Goal: Information Seeking & Learning: Learn about a topic

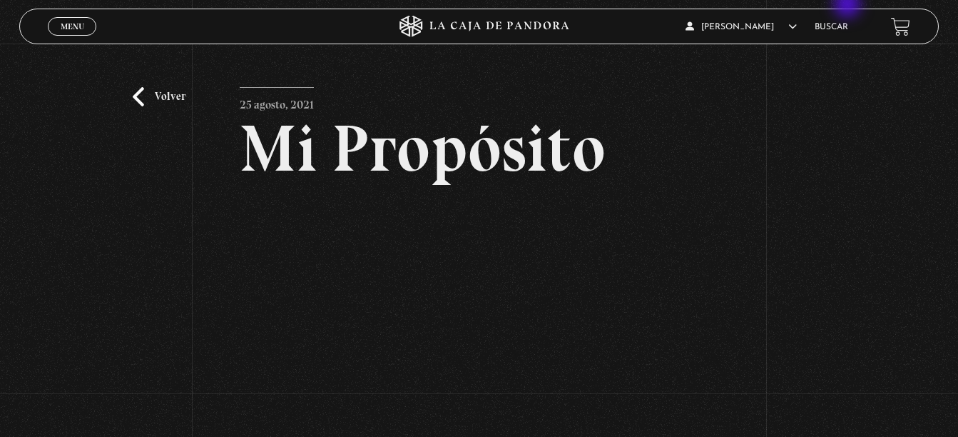
scroll to position [143, 0]
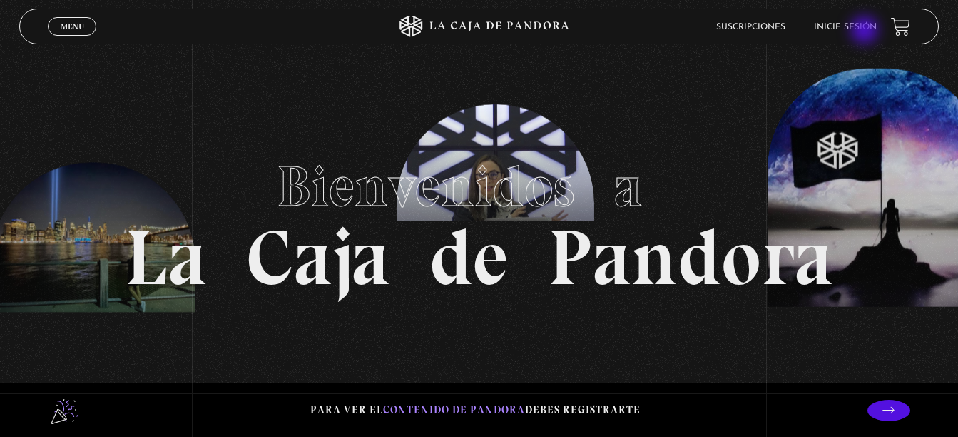
click at [866, 31] on link "Inicie sesión" at bounding box center [845, 27] width 63 height 9
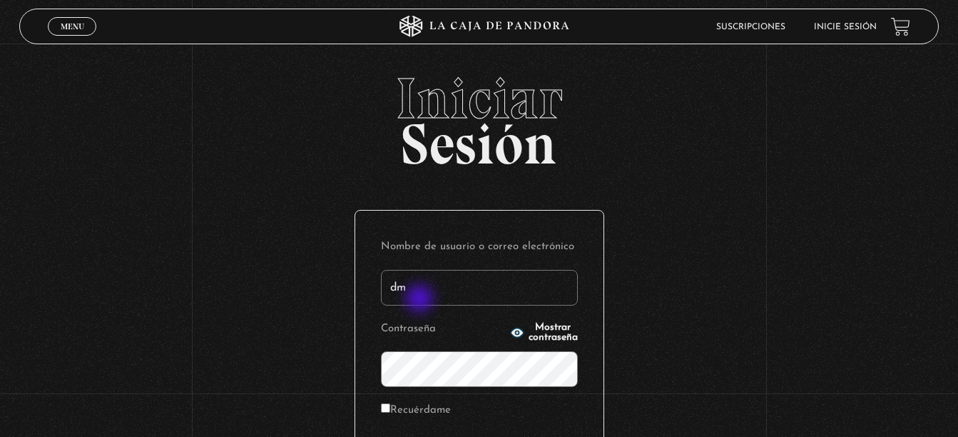
type input "[EMAIL_ADDRESS][DOMAIN_NAME]"
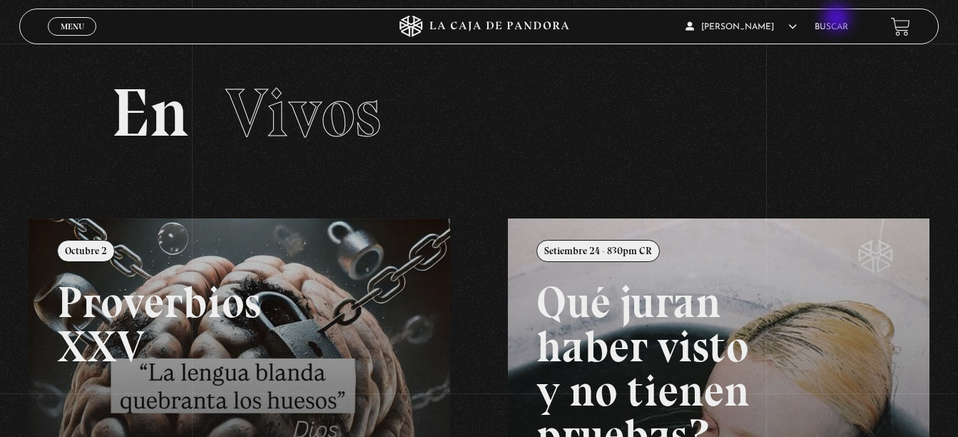
click at [838, 19] on li "Buscar" at bounding box center [832, 27] width 34 height 22
click at [838, 33] on li "Buscar" at bounding box center [832, 27] width 34 height 22
click at [842, 24] on link "Buscar" at bounding box center [832, 27] width 34 height 9
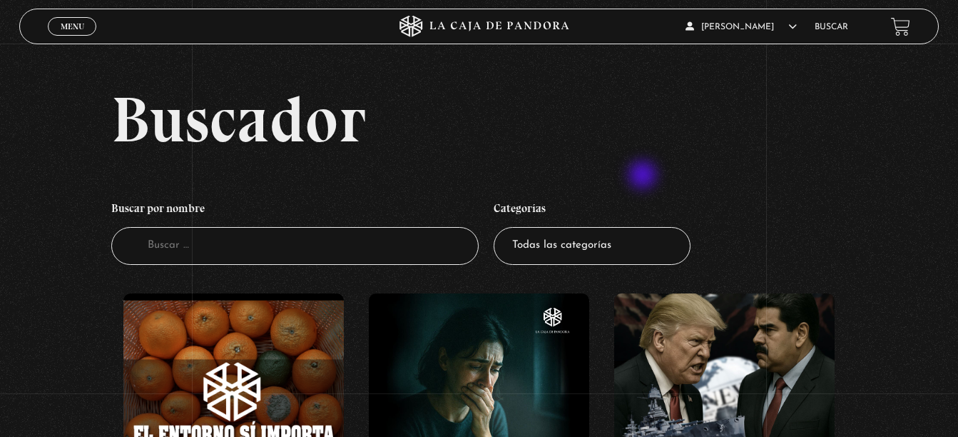
scroll to position [71, 0]
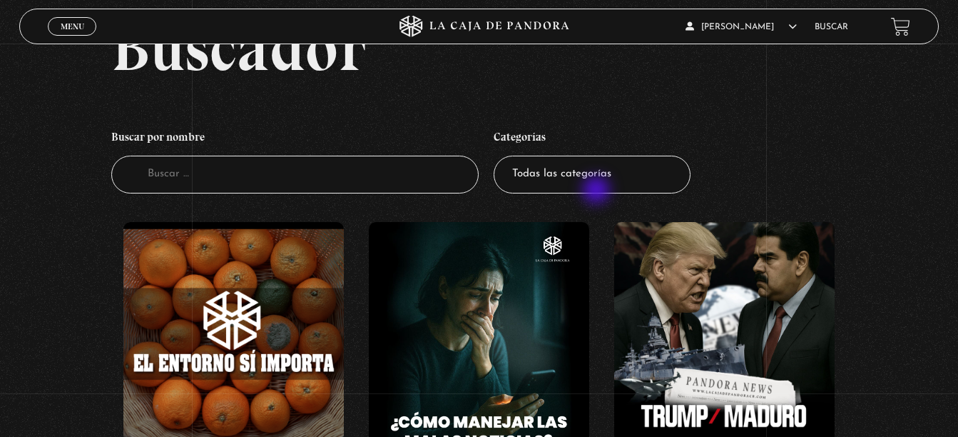
click at [598, 191] on select "Todas las categorías 11:11 Humanitario (1) Amo los Lunes (4) Análisis de series…" at bounding box center [592, 175] width 197 height 38
select select "centinelas"
click at [499, 156] on select "Todas las categorías 11:11 Humanitario (1) Amo los Lunes (4) Análisis de series…" at bounding box center [592, 175] width 197 height 38
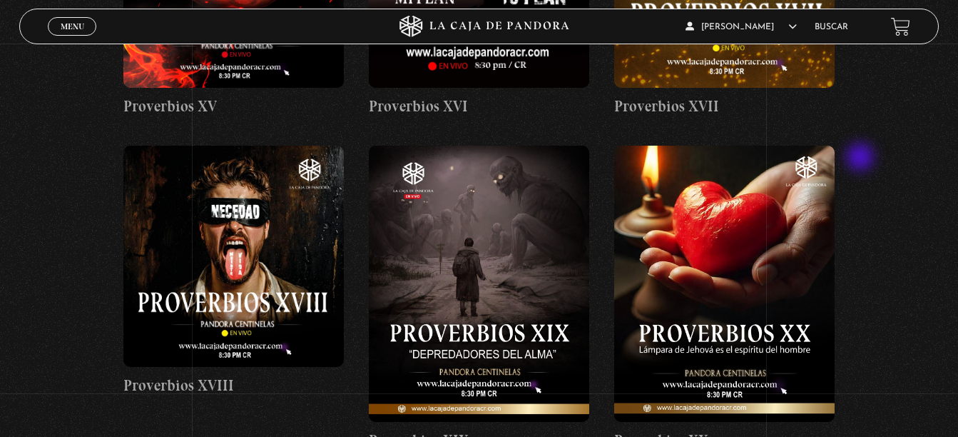
scroll to position [1926, 0]
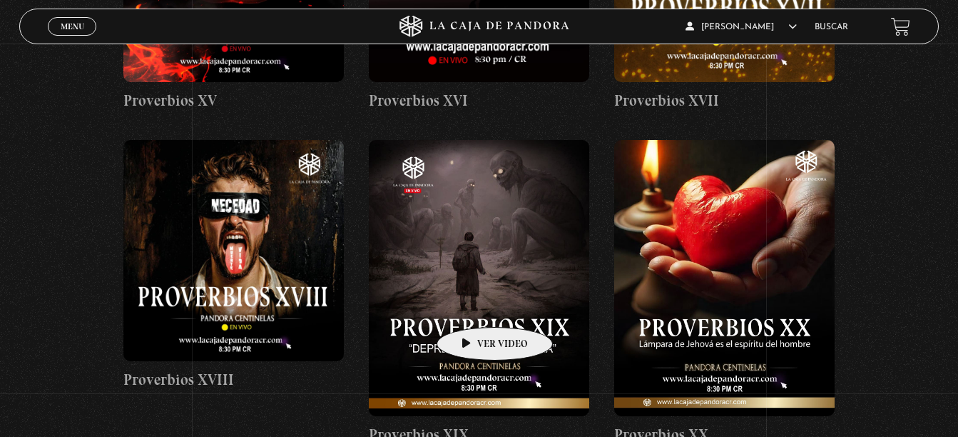
click at [472, 305] on figure at bounding box center [479, 278] width 220 height 276
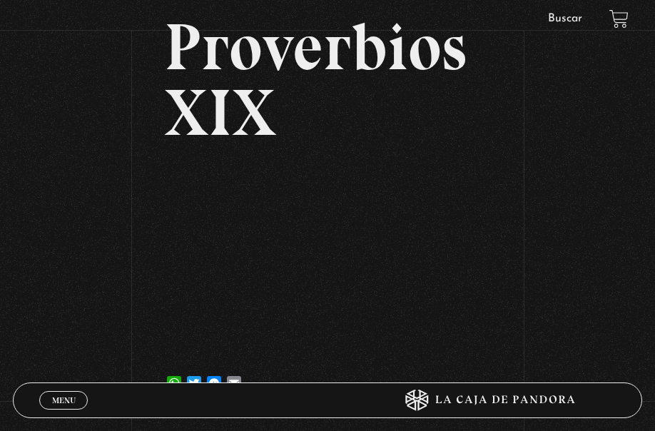
scroll to position [143, 0]
